Goal: Task Accomplishment & Management: Manage account settings

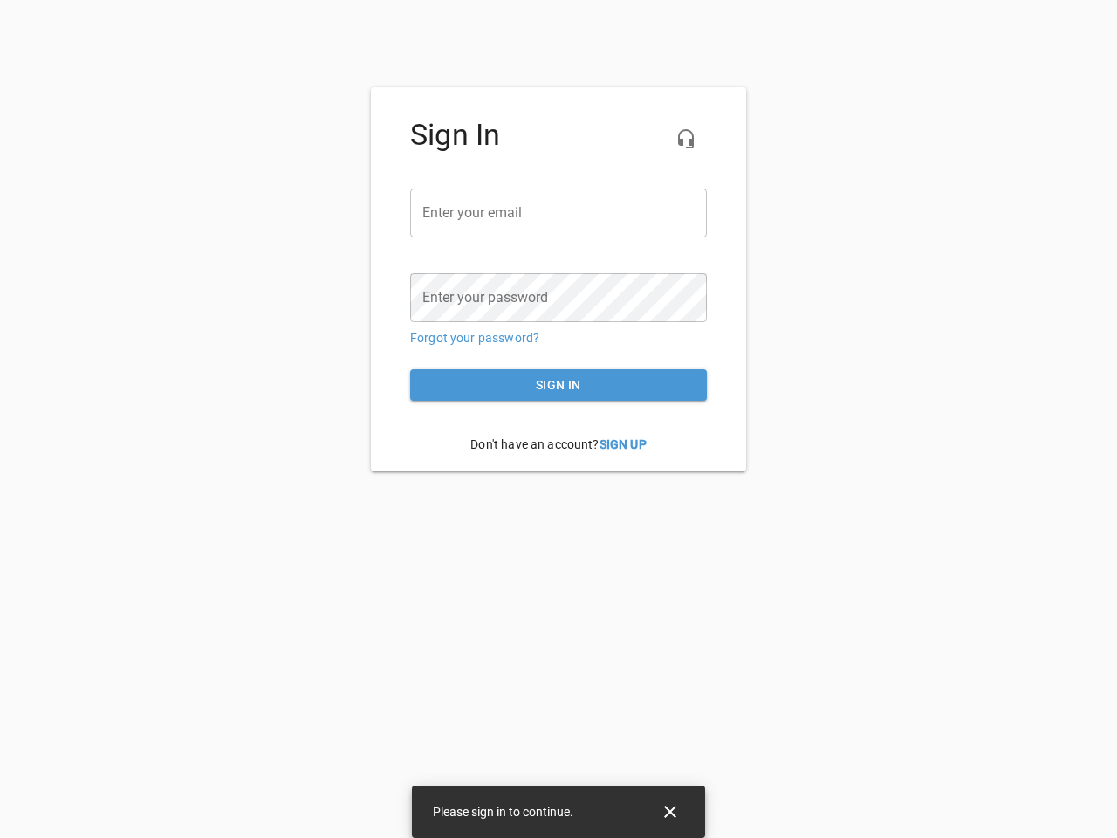
click at [686, 139] on icon "button" at bounding box center [686, 138] width 21 height 21
click at [559, 213] on input "email" at bounding box center [558, 213] width 297 height 49
click at [670, 812] on icon "Close" at bounding box center [670, 812] width 12 height 12
